Goal: Information Seeking & Learning: Learn about a topic

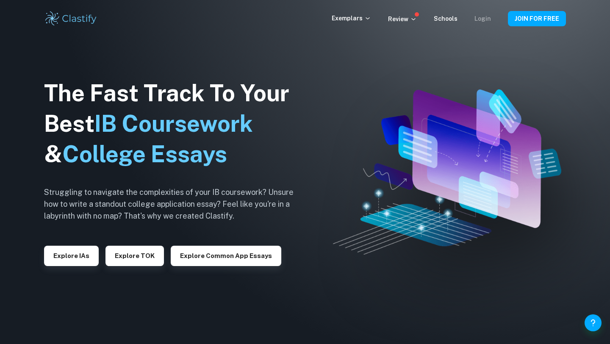
click at [487, 21] on link "Login" at bounding box center [483, 18] width 17 height 7
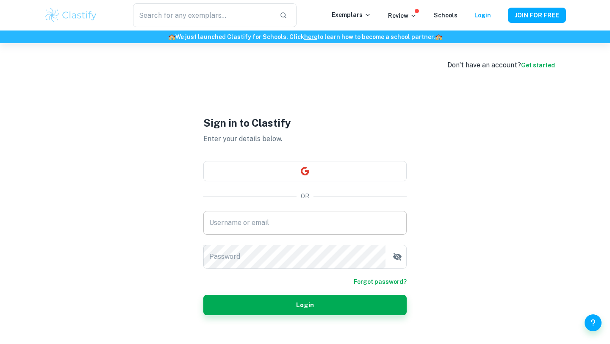
click at [289, 229] on input "Username or email" at bounding box center [304, 223] width 203 height 24
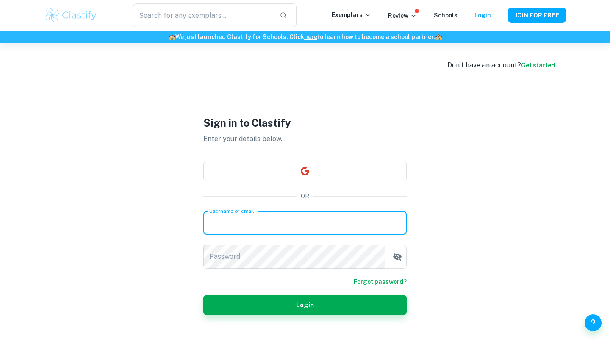
type input "sarahmedm17@gmail.com"
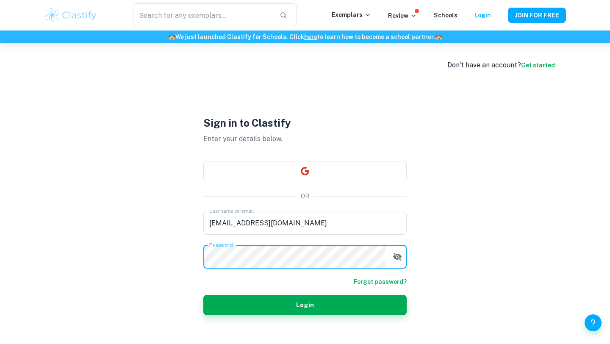
click at [203, 295] on button "Login" at bounding box center [304, 305] width 203 height 20
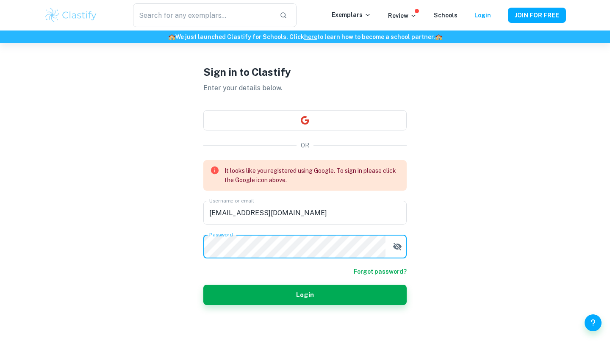
scroll to position [32, 0]
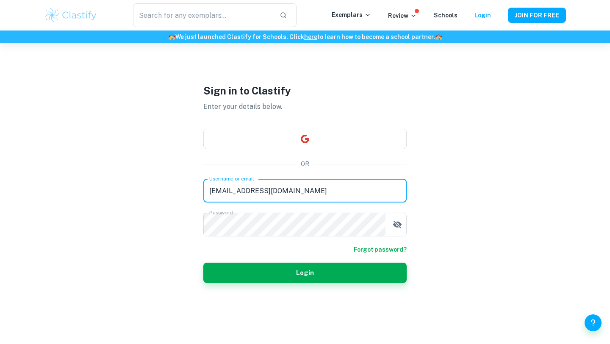
click at [314, 217] on div "Username or email sarahmedm17@gmail.com Username or email Password Password" at bounding box center [304, 208] width 203 height 58
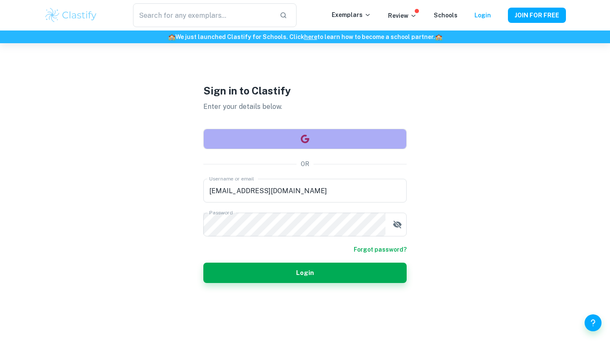
click at [313, 138] on button "button" at bounding box center [304, 139] width 203 height 20
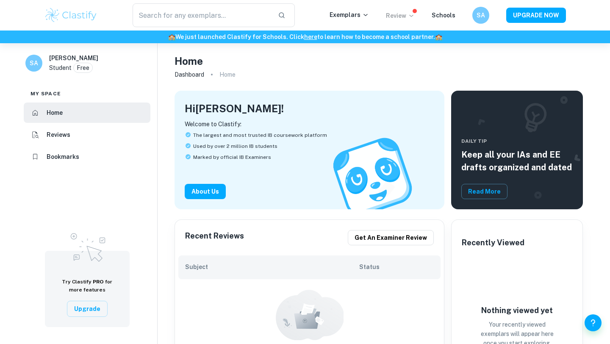
click at [412, 15] on icon at bounding box center [412, 16] width 4 height 2
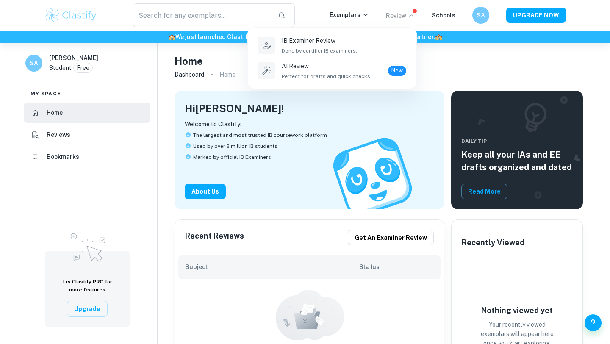
click at [488, 61] on div at bounding box center [305, 172] width 610 height 344
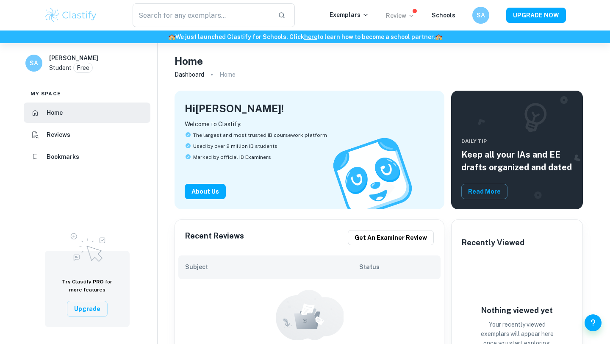
click at [409, 12] on p "Review" at bounding box center [400, 15] width 29 height 9
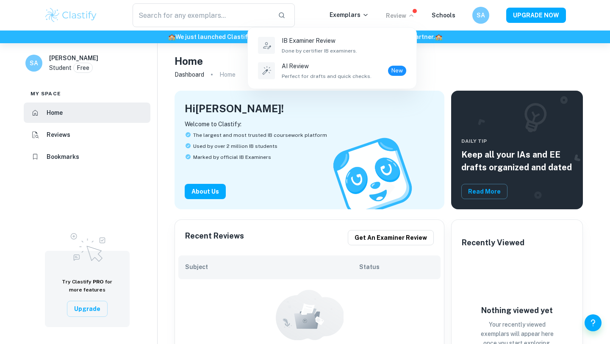
click at [465, 50] on div at bounding box center [305, 172] width 610 height 344
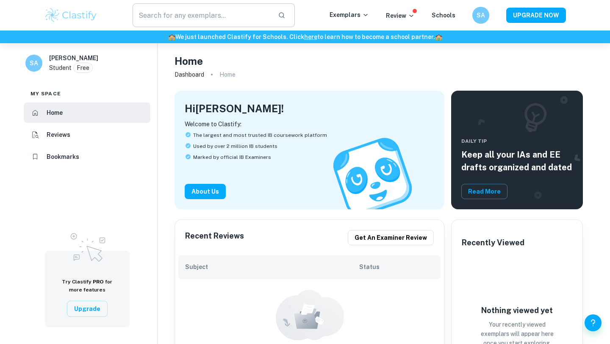
click at [215, 17] on input "text" at bounding box center [202, 15] width 139 height 24
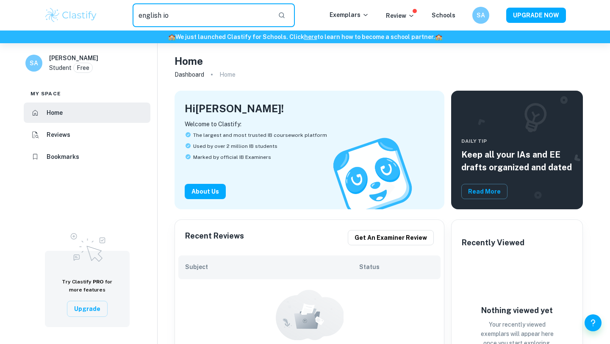
type input "english io"
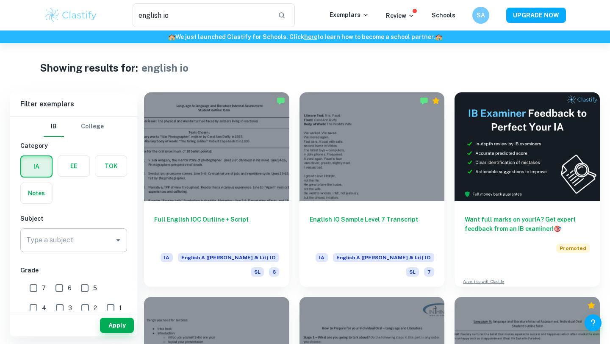
click at [117, 237] on icon "Open" at bounding box center [118, 240] width 10 height 10
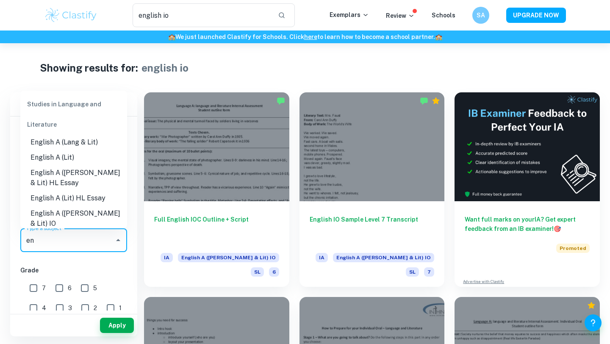
click at [81, 142] on li "English A (Lang & Lit)" at bounding box center [73, 142] width 107 height 15
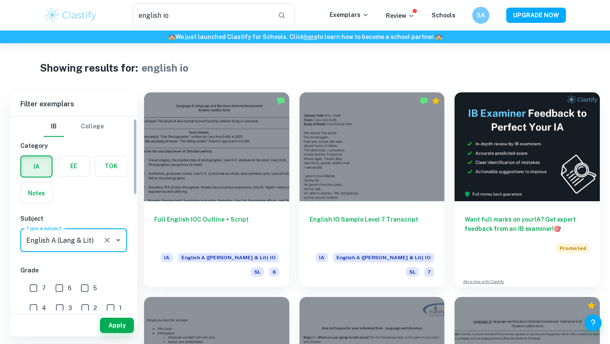
scroll to position [23, 0]
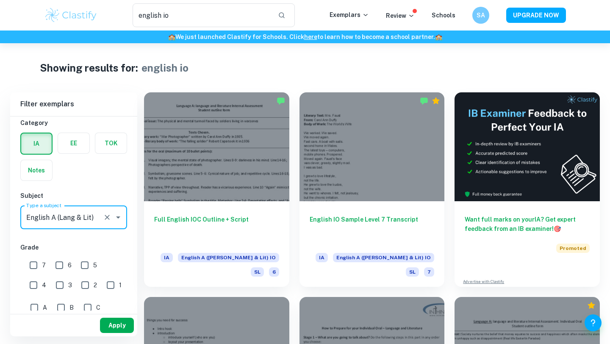
type input "English A (Lang & Lit)"
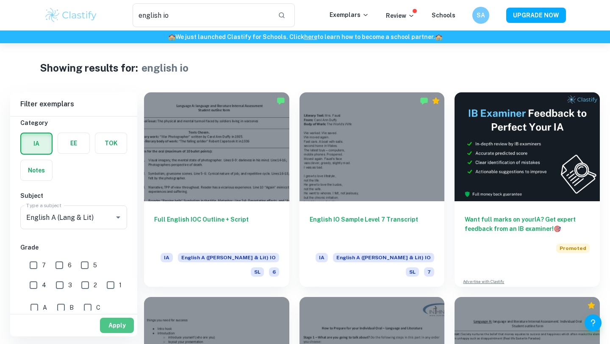
click at [124, 326] on button "Apply" at bounding box center [117, 325] width 34 height 15
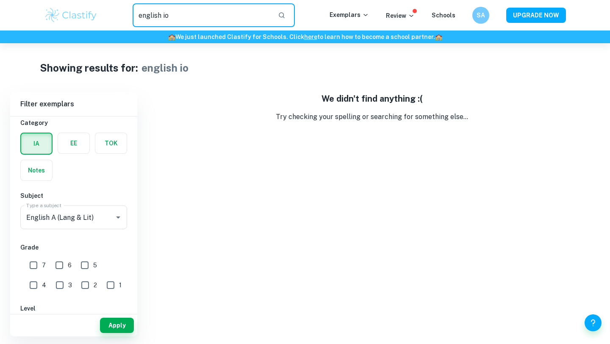
drag, startPoint x: 187, startPoint y: 18, endPoint x: 114, endPoint y: 18, distance: 73.3
click at [114, 18] on div "english io ​" at bounding box center [214, 15] width 232 height 24
click at [120, 332] on button "Apply" at bounding box center [117, 325] width 34 height 15
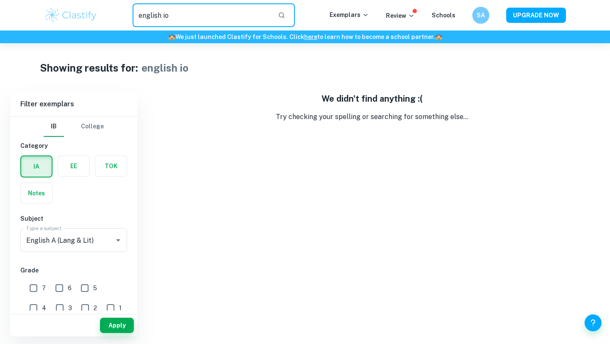
drag, startPoint x: 212, startPoint y: 20, endPoint x: 108, endPoint y: 26, distance: 104.0
click at [108, 26] on div "english io ​" at bounding box center [214, 15] width 232 height 24
type input "e"
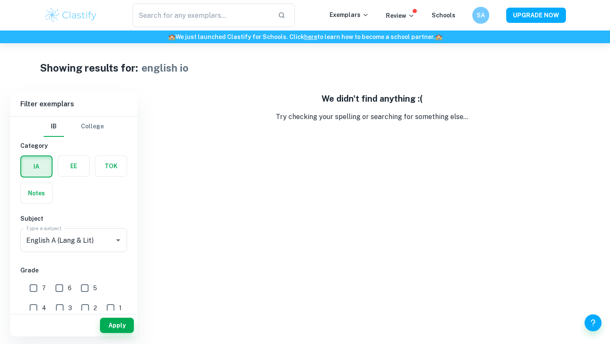
click at [349, 39] on h6 "🏫 We just launched Clastify for Schools. Click here to learn how to become a sc…" at bounding box center [305, 36] width 607 height 9
click at [120, 326] on button "Apply" at bounding box center [117, 325] width 34 height 15
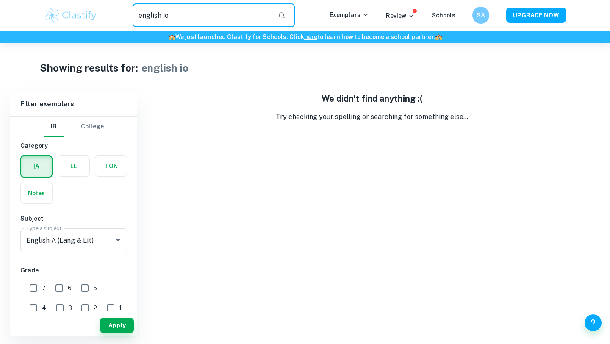
click at [175, 6] on input "english io" at bounding box center [202, 15] width 139 height 24
click at [175, 15] on input "english io" at bounding box center [202, 15] width 139 height 24
type input "e"
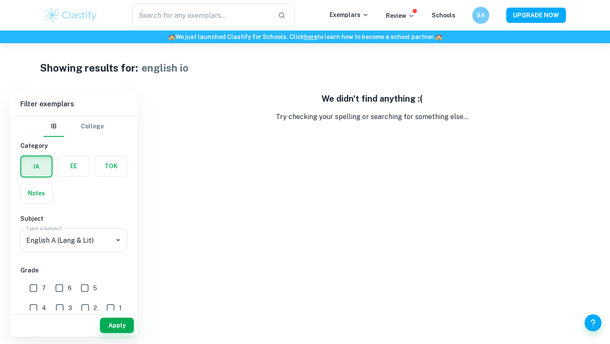
click at [159, 78] on div "Showing results for: english io Filter Filter exemplars IB College Category IA …" at bounding box center [305, 189] width 610 height 293
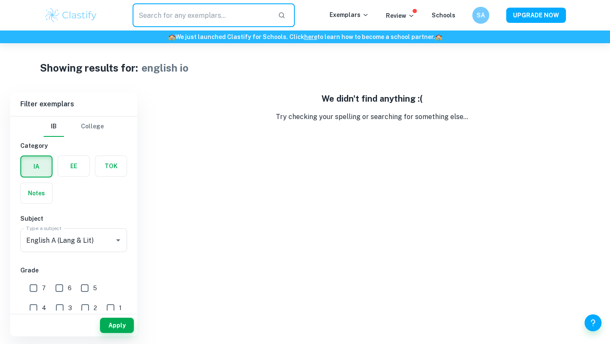
click at [159, 15] on input "text" at bounding box center [202, 15] width 139 height 24
type input "english"
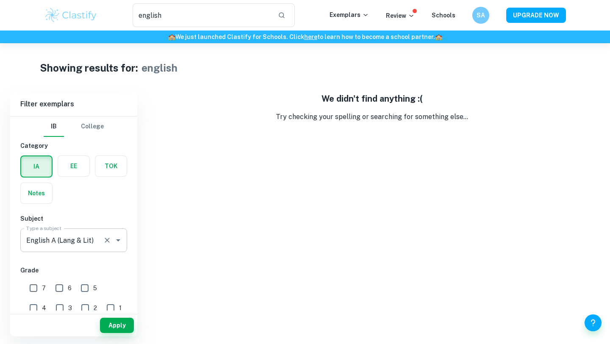
click at [107, 241] on icon "Clear" at bounding box center [107, 240] width 8 height 8
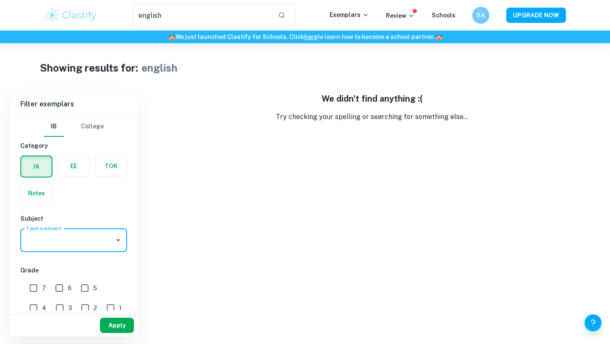
click at [116, 325] on button "Apply" at bounding box center [117, 325] width 34 height 15
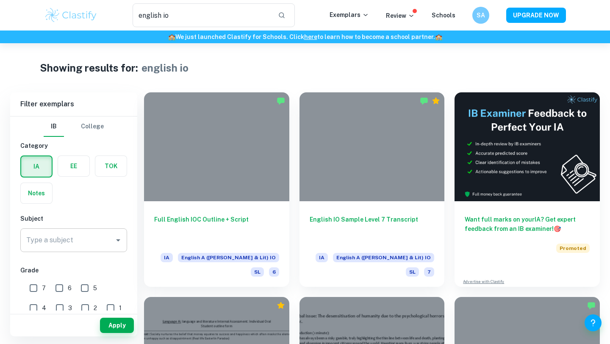
type input "english"
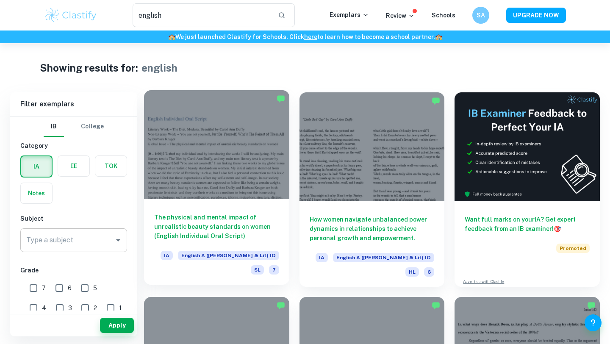
click at [231, 256] on span "English A ([PERSON_NAME] & Lit) IO" at bounding box center [228, 255] width 101 height 9
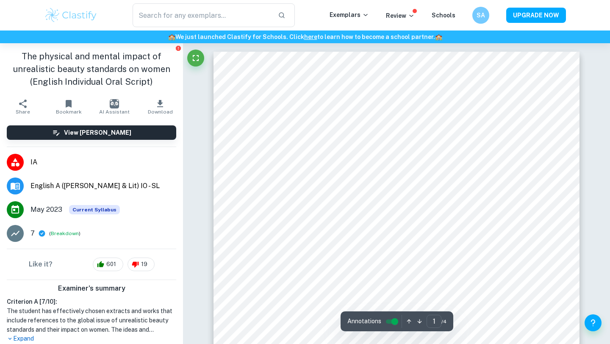
type input "english"
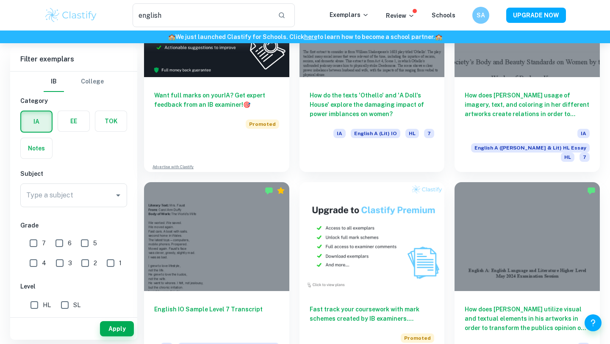
scroll to position [1382, 0]
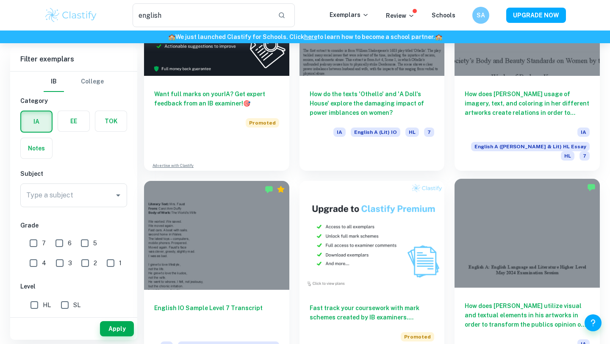
click at [543, 179] on div at bounding box center [527, 233] width 145 height 109
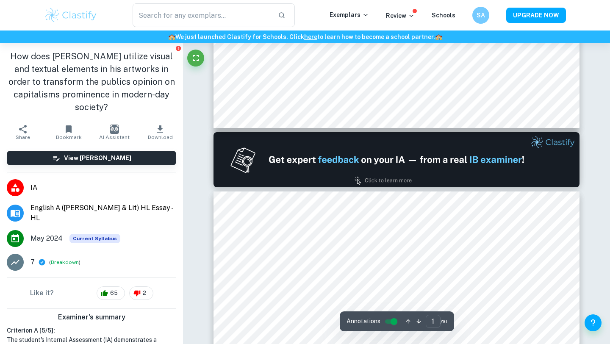
type input "2"
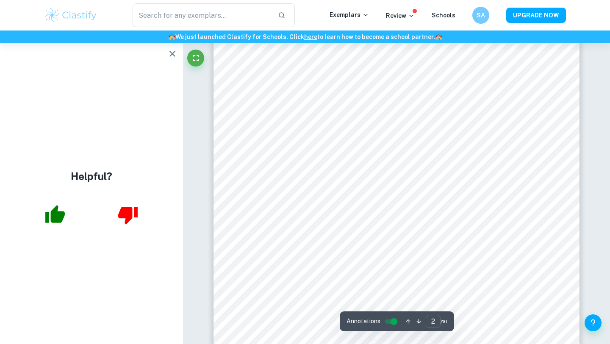
scroll to position [696, 0]
click at [172, 53] on icon "button" at bounding box center [172, 54] width 10 height 10
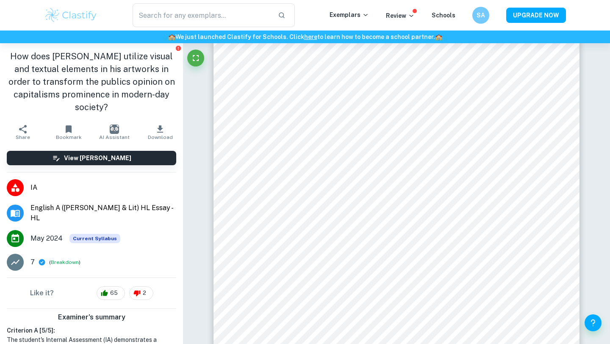
type input "english"
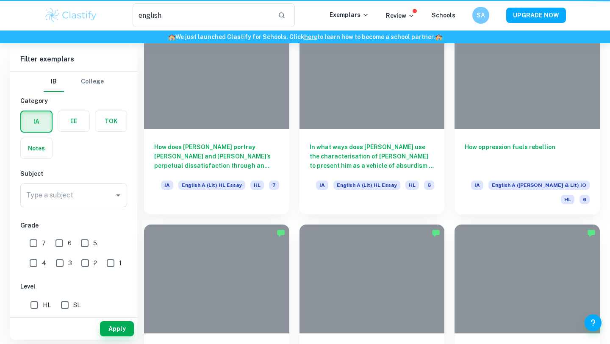
scroll to position [1382, 0]
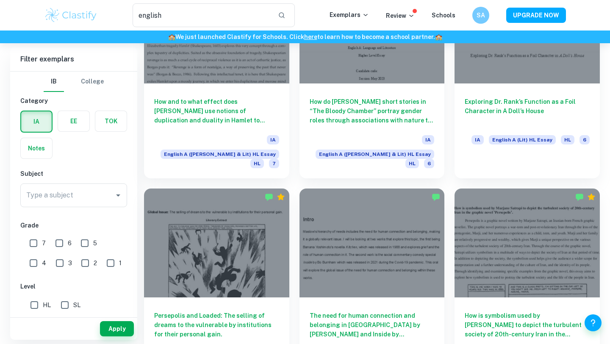
scroll to position [978, 0]
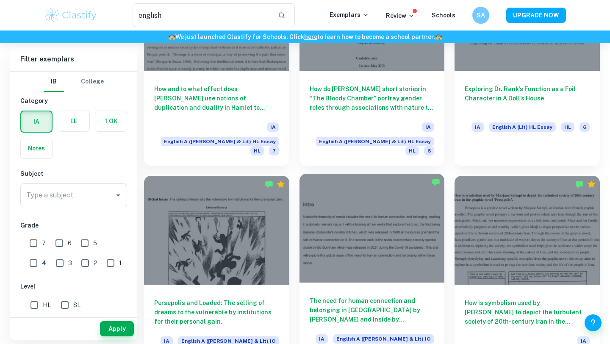
click at [343, 220] on div at bounding box center [372, 228] width 145 height 109
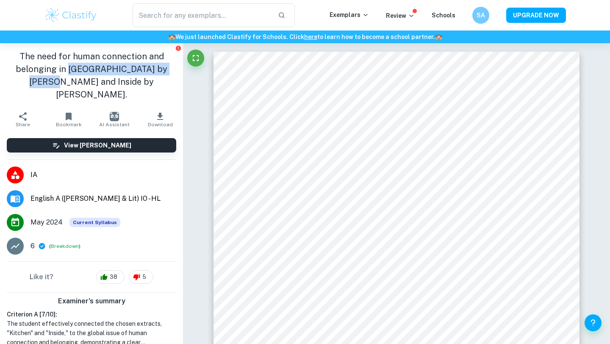
drag, startPoint x: 59, startPoint y: 69, endPoint x: 176, endPoint y: 71, distance: 117.9
click at [176, 71] on div "The need for human connection and belonging in [GEOGRAPHIC_DATA] by [PERSON_NAM…" at bounding box center [91, 75] width 183 height 64
copy h1 "Kithcen by [PERSON_NAME]"
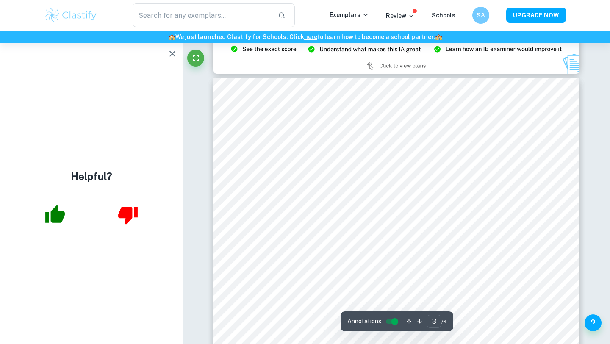
scroll to position [1146, 0]
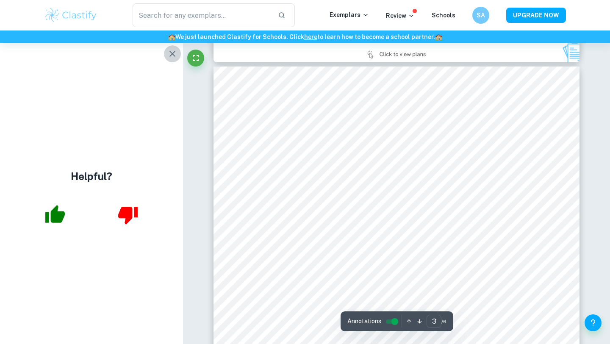
click at [174, 53] on icon "button" at bounding box center [172, 54] width 10 height 10
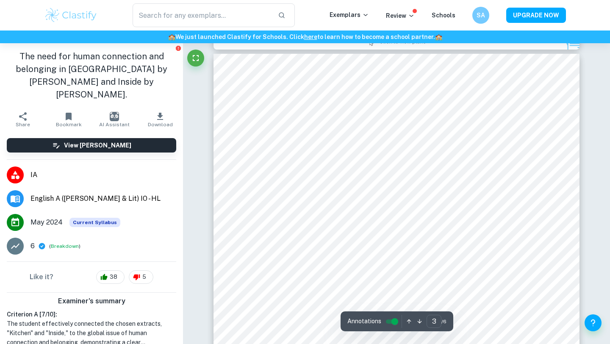
scroll to position [1159, 0]
click at [69, 113] on icon "button" at bounding box center [69, 117] width 6 height 8
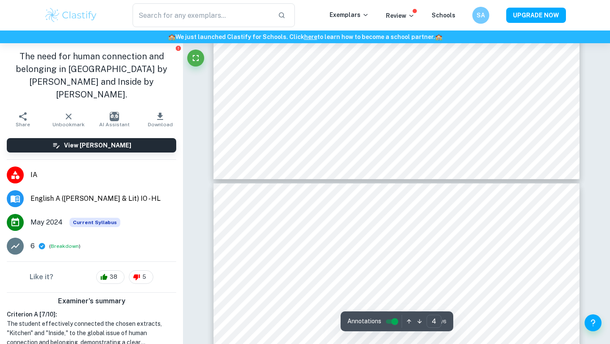
type input "5"
type input "english"
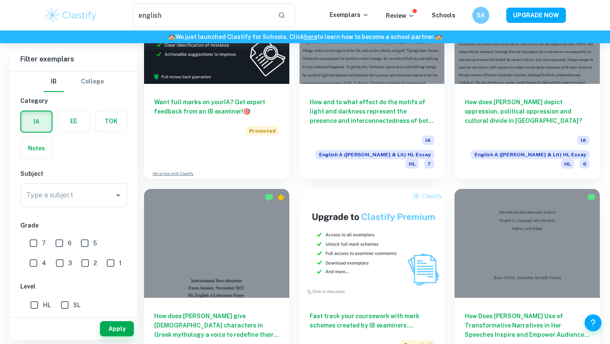
scroll to position [1401, 0]
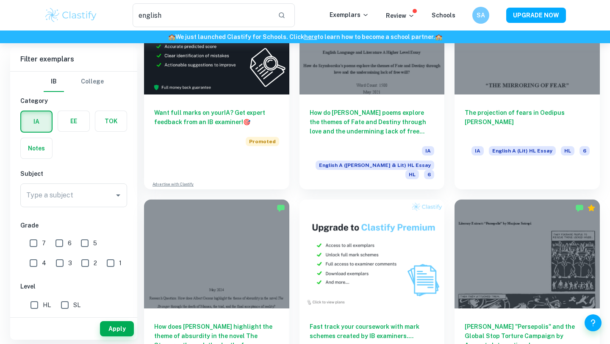
scroll to position [1401, 0]
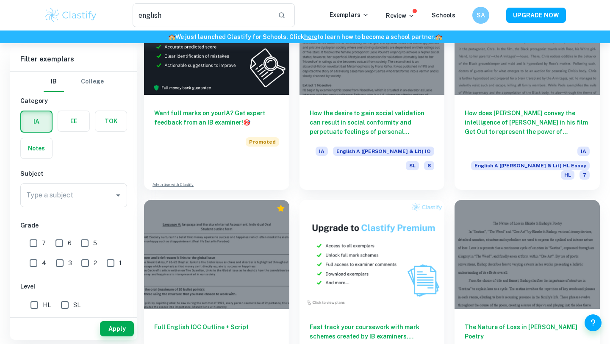
scroll to position [1401, 0]
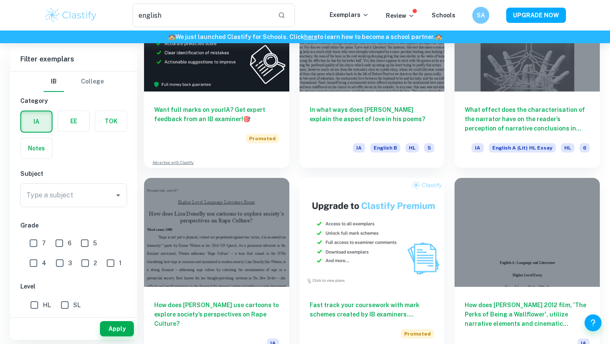
scroll to position [1401, 0]
